Goal: Information Seeking & Learning: Learn about a topic

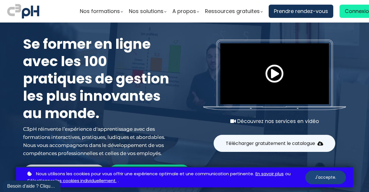
click at [325, 178] on button "J'accepte." at bounding box center [325, 177] width 41 height 14
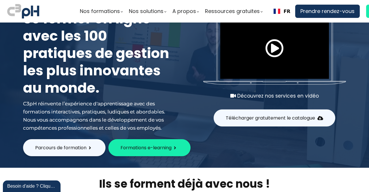
scroll to position [52, 0]
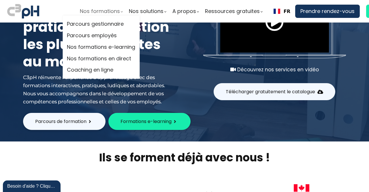
click at [113, 10] on span "Nos formations" at bounding box center [100, 11] width 40 height 9
click at [110, 32] on link "Parcours employés" at bounding box center [101, 35] width 68 height 9
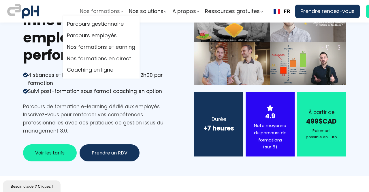
scroll to position [39, 0]
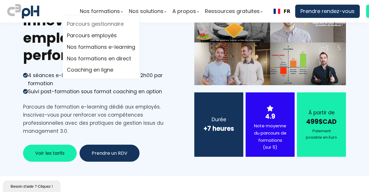
click at [101, 25] on link "Parcours gestionnaire" at bounding box center [101, 24] width 68 height 9
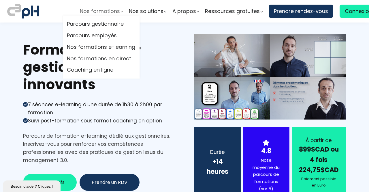
click at [122, 12] on div "Nos formations" at bounding box center [101, 11] width 43 height 9
click at [120, 11] on div "Nos formations" at bounding box center [101, 11] width 43 height 9
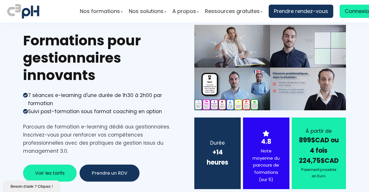
scroll to position [9, 0]
